Goal: Task Accomplishment & Management: Complete application form

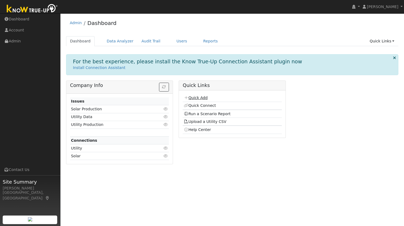
click at [185, 99] on icon at bounding box center [186, 98] width 5 height 4
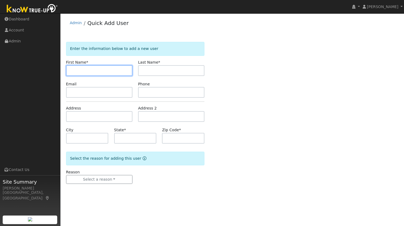
paste input "[PERSON_NAME]"
type input "[PERSON_NAME]"
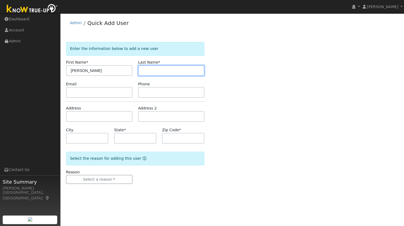
paste input "[PERSON_NAME]"
type input "[PERSON_NAME] Address"
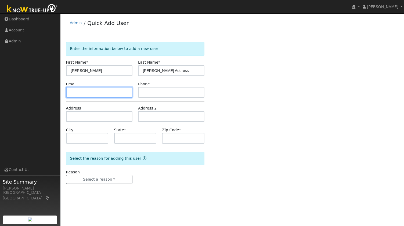
click at [99, 92] on input "text" at bounding box center [99, 92] width 66 height 11
paste input "[STREET_ADDRESS][PERSON_NAME]"
type input "[STREET_ADDRESS][PERSON_NAME]"
drag, startPoint x: 122, startPoint y: 92, endPoint x: 0, endPoint y: 125, distance: 126.5
click at [0, 125] on div "Sam Moore Sam Moore Profile My Company Help Center Terms Of Service See What's …" at bounding box center [202, 119] width 404 height 213
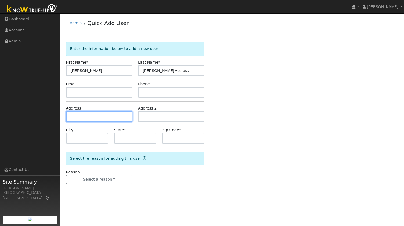
click at [84, 120] on input "text" at bounding box center [99, 116] width 66 height 11
paste input "116 Daphne Ct, Antioch, CA"
type input "116 Daphne Court"
type input "Antioch"
type input "CA"
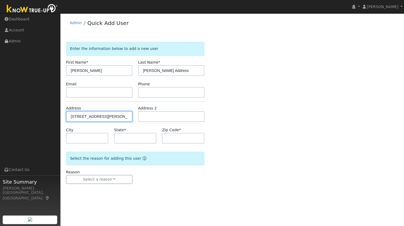
type input "94509"
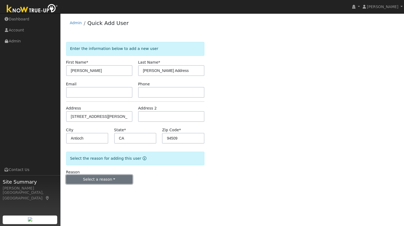
click at [91, 180] on button "Select a reason" at bounding box center [99, 179] width 66 height 9
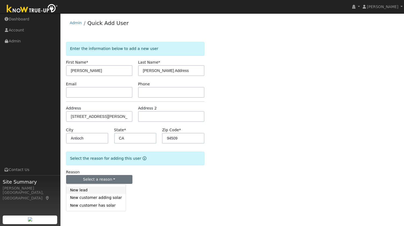
click at [87, 188] on link "New lead" at bounding box center [95, 191] width 59 height 8
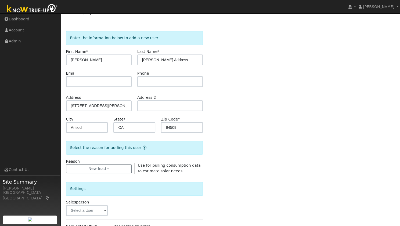
scroll to position [11, 0]
click at [151, 84] on input "text" at bounding box center [170, 81] width 66 height 11
paste input "5102054216"
type input "5102054216"
click at [96, 85] on input "text" at bounding box center [99, 81] width 66 height 11
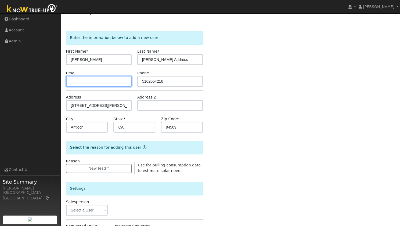
paste input "ngram23@gmail.com"
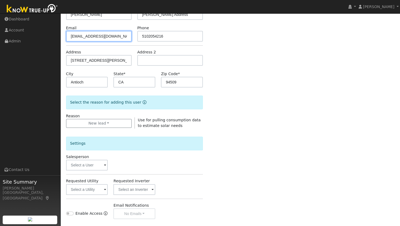
scroll to position [59, 0]
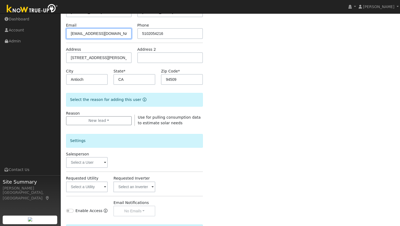
type input "ngram23@gmail.com"
click at [88, 185] on input "text" at bounding box center [87, 187] width 42 height 11
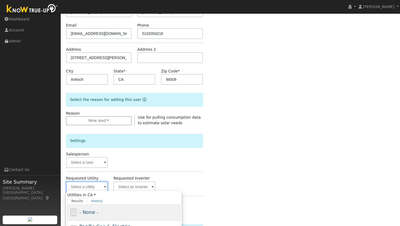
scroll to position [85, 0]
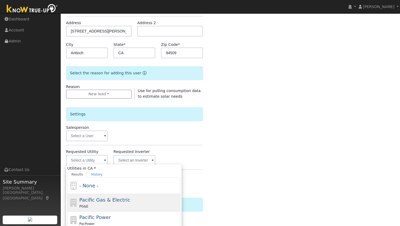
click at [104, 204] on div "PG&E" at bounding box center [129, 207] width 100 height 6
type input "Pacific Gas & Electric"
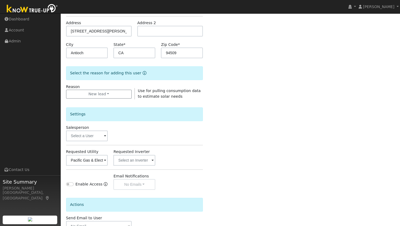
scroll to position [121, 0]
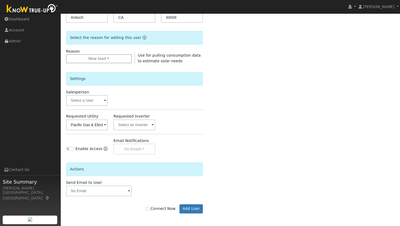
click at [157, 211] on div "Connect Now Add User" at bounding box center [134, 208] width 143 height 9
click at [157, 211] on label "Connect Now" at bounding box center [160, 209] width 30 height 6
click at [149, 211] on input "Connect Now" at bounding box center [147, 209] width 4 height 4
checkbox input "true"
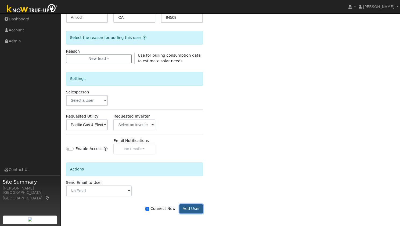
click at [193, 206] on button "Add User" at bounding box center [190, 208] width 23 height 9
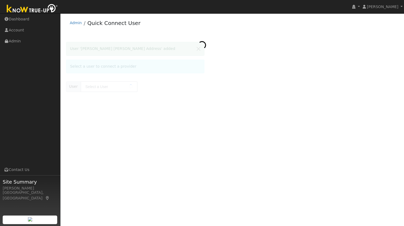
type input "[PERSON_NAME] [PERSON_NAME] Address"
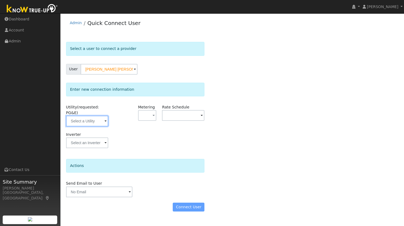
click at [93, 116] on input "text" at bounding box center [87, 121] width 42 height 11
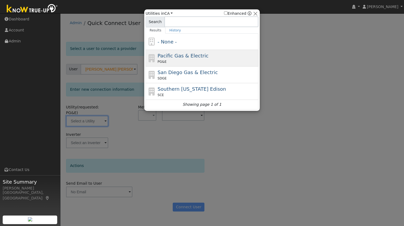
click at [207, 59] on div "PG&E" at bounding box center [208, 61] width 100 height 5
type input "PG&E"
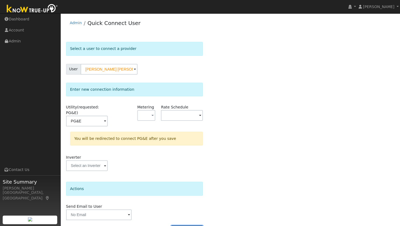
click at [187, 226] on button "Connect User" at bounding box center [187, 230] width 32 height 9
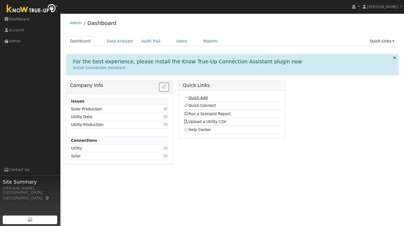
click at [192, 96] on link "Quick Add" at bounding box center [196, 98] width 24 height 4
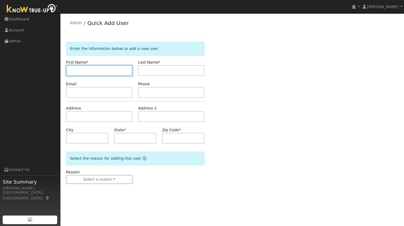
paste input "Angie Ramandanes"
type input "Angie"
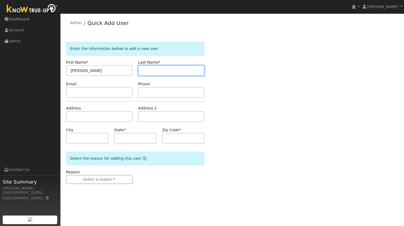
paste input "Ramandanes"
paste input "Limewood Drive"
type input "Ramandanes Limewood Drive Address"
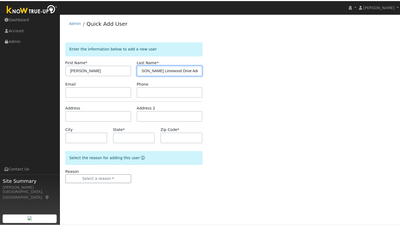
scroll to position [0, 0]
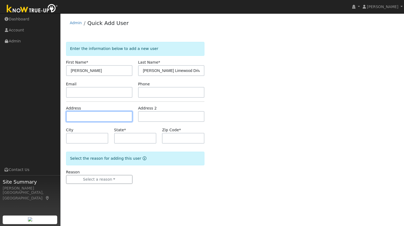
click at [96, 113] on input "text" at bounding box center [99, 116] width 66 height 11
paste input "416 Limewood Drive, Antioch"
type input "416 Limewood Drive"
type input "Antioch"
type input "CA"
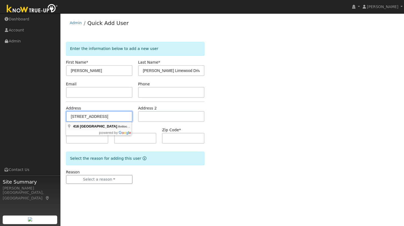
type input "94509"
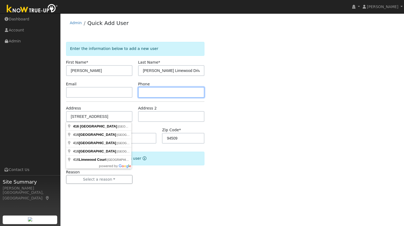
click at [154, 93] on input "text" at bounding box center [171, 92] width 66 height 11
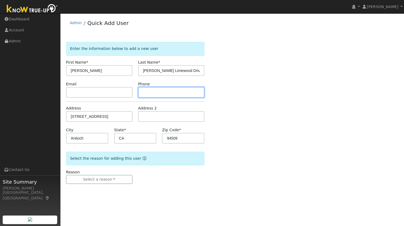
paste input "5102054216"
type input "5102054216"
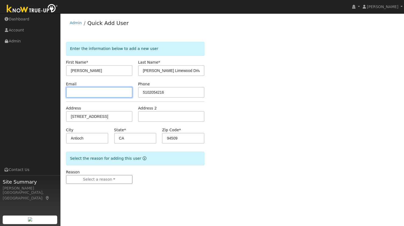
click at [103, 97] on input "text" at bounding box center [99, 92] width 66 height 11
paste input "ngram23@gmail.com"
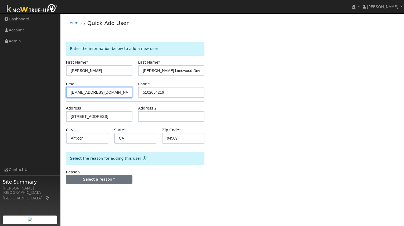
type input "ngram23@gmail.com"
click at [99, 177] on button "Select a reason" at bounding box center [99, 179] width 66 height 9
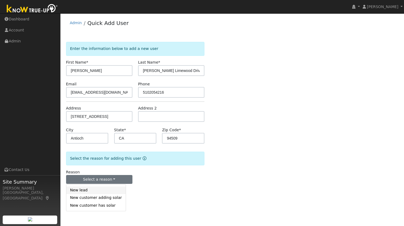
click at [89, 191] on link "New lead" at bounding box center [95, 191] width 59 height 8
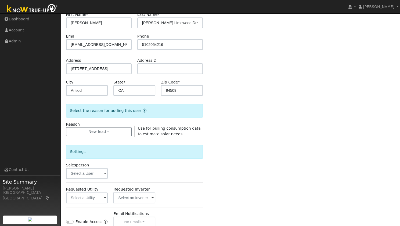
scroll to position [48, 0]
click at [95, 201] on input "text" at bounding box center [87, 197] width 42 height 11
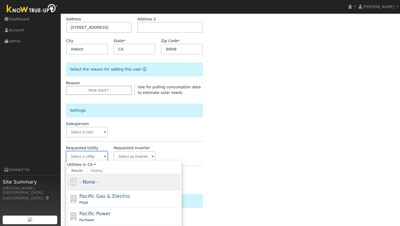
scroll to position [89, 0]
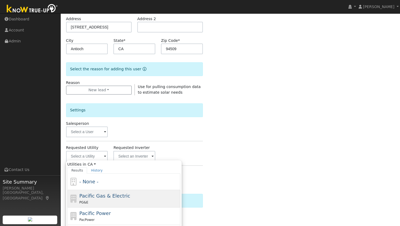
click at [111, 193] on span "Pacific Gas & Electric" at bounding box center [104, 196] width 51 height 6
type input "Pacific Gas & Electric"
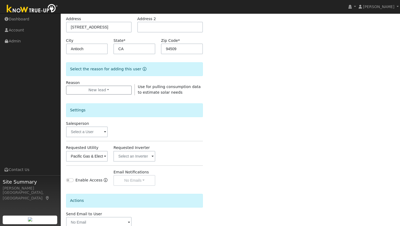
scroll to position [121, 0]
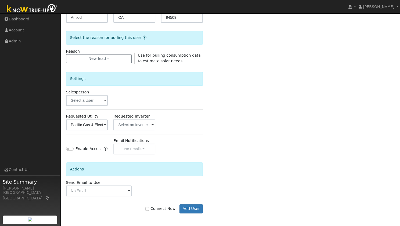
click at [155, 207] on label "Connect Now" at bounding box center [160, 209] width 30 height 6
click at [149, 207] on input "Connect Now" at bounding box center [147, 209] width 4 height 4
checkbox input "true"
click at [186, 212] on button "Add User" at bounding box center [190, 208] width 23 height 9
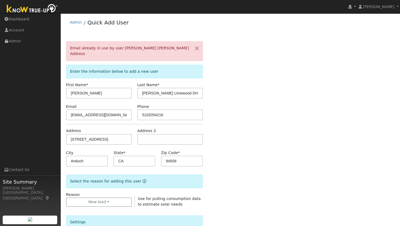
scroll to position [0, 0]
drag, startPoint x: 115, startPoint y: 110, endPoint x: 20, endPoint y: 105, distance: 95.7
click at [20, 105] on div "Sam Moore Sam Moore Profile My Company Help Center Terms Of Service See What's …" at bounding box center [200, 191] width 400 height 357
click at [257, 105] on div "Email already in use by user Angie Ramandanes Daphne Ct Address Enter the infor…" at bounding box center [230, 205] width 328 height 326
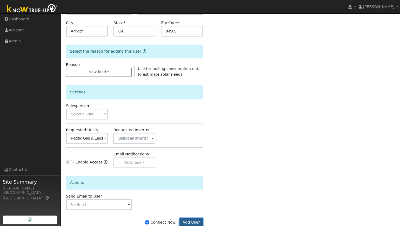
click at [192, 218] on button "Add User" at bounding box center [190, 222] width 23 height 9
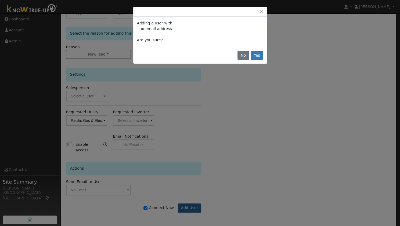
scroll to position [113, 0]
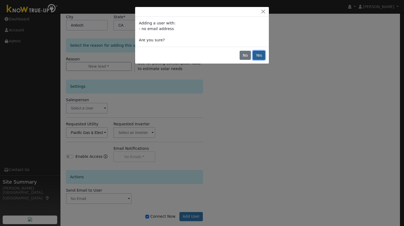
click at [258, 56] on button "Yes" at bounding box center [259, 55] width 12 height 9
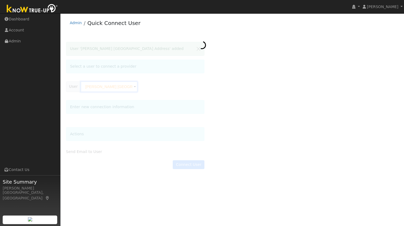
scroll to position [0, 28]
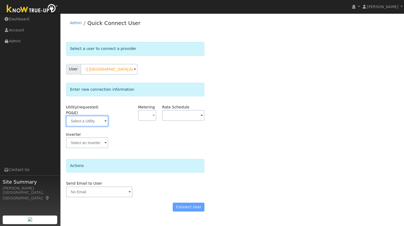
click at [84, 116] on input "text" at bounding box center [87, 121] width 42 height 11
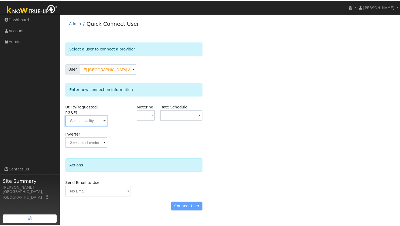
scroll to position [0, 0]
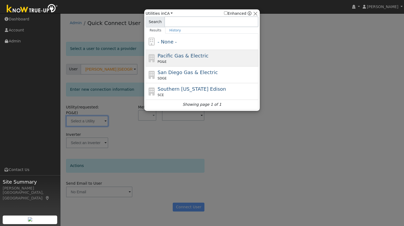
click at [192, 58] on span "Pacific Gas & Electric" at bounding box center [183, 56] width 51 height 6
type input "PG&E"
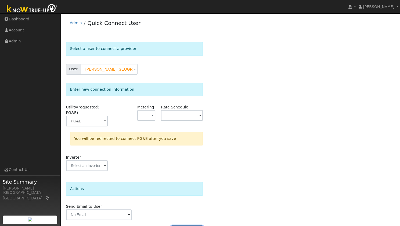
click at [190, 226] on button "Connect User" at bounding box center [187, 230] width 32 height 9
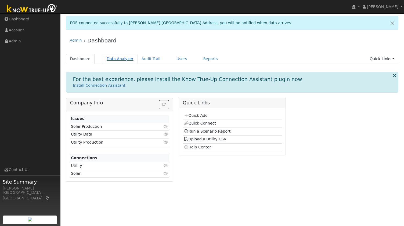
click at [114, 60] on link "Data Analyzer" at bounding box center [120, 59] width 35 height 10
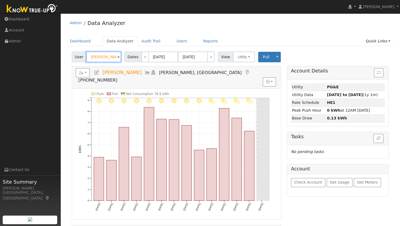
click at [101, 59] on input "Curtis Tran" at bounding box center [103, 57] width 35 height 11
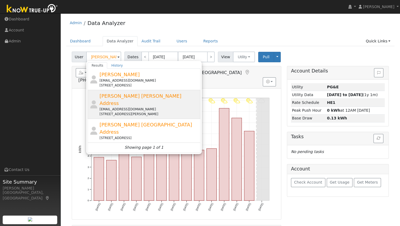
click at [128, 107] on div "ngram23@gmail.com" at bounding box center [149, 109] width 100 height 5
type input "[PERSON_NAME] [PERSON_NAME] Address"
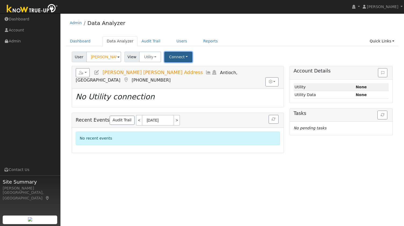
click at [172, 56] on button "Connect" at bounding box center [178, 57] width 28 height 10
click at [176, 67] on link "Select a Provider" at bounding box center [186, 69] width 42 height 8
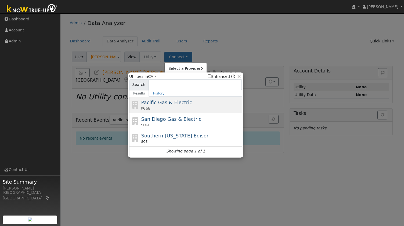
click at [164, 105] on div "Pacific Gas & Electric PG&E" at bounding box center [191, 105] width 100 height 12
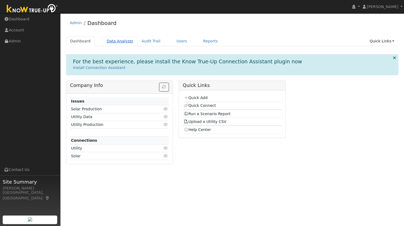
click at [122, 43] on link "Data Analyzer" at bounding box center [120, 41] width 35 height 10
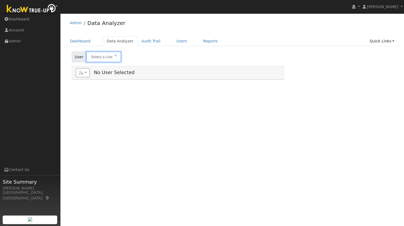
type input "[PERSON_NAME] [PERSON_NAME] Address"
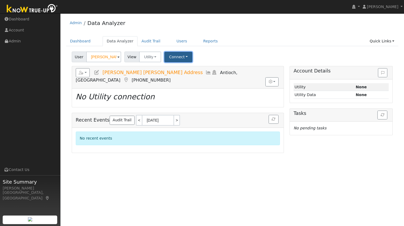
click at [175, 56] on button "Connect" at bounding box center [178, 57] width 28 height 10
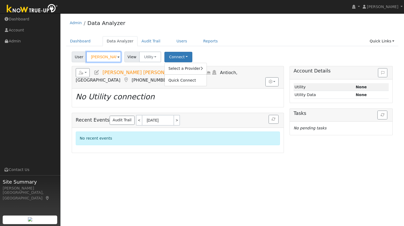
click at [104, 56] on input "[PERSON_NAME] [PERSON_NAME] Address" at bounding box center [103, 57] width 35 height 11
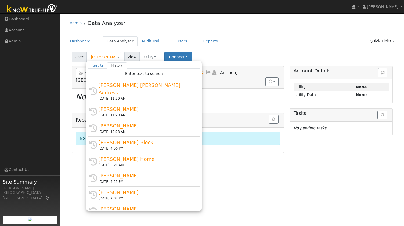
click at [250, 58] on div "User [PERSON_NAME] [PERSON_NAME] Address Results History "[PERSON_NAME] [PERSON…" at bounding box center [232, 56] width 323 height 13
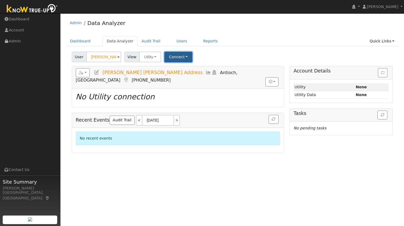
click at [171, 57] on button "Connect" at bounding box center [178, 57] width 28 height 10
click at [172, 66] on link "Select a Provider" at bounding box center [186, 69] width 42 height 8
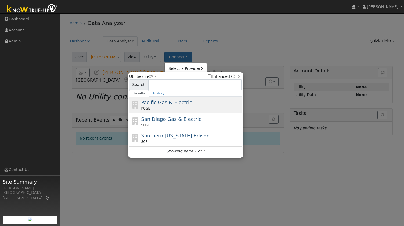
click at [152, 105] on span "Pacific Gas & Electric" at bounding box center [166, 103] width 51 height 6
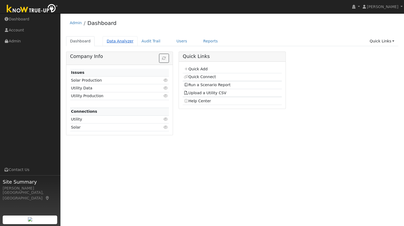
click at [118, 42] on link "Data Analyzer" at bounding box center [120, 41] width 35 height 10
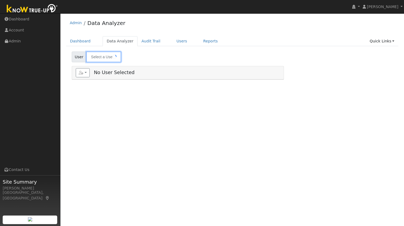
type input "[PERSON_NAME] [PERSON_NAME] Address"
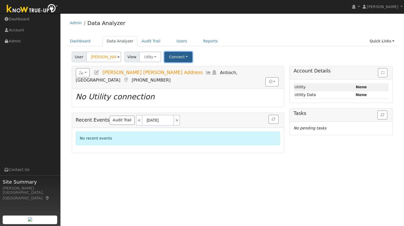
click at [172, 57] on button "Connect" at bounding box center [178, 57] width 28 height 10
click at [177, 68] on link "Select a Provider" at bounding box center [186, 69] width 42 height 8
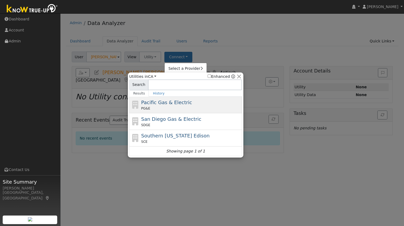
click at [164, 106] on div "PG&E" at bounding box center [191, 108] width 100 height 5
